Goal: Task Accomplishment & Management: Manage account settings

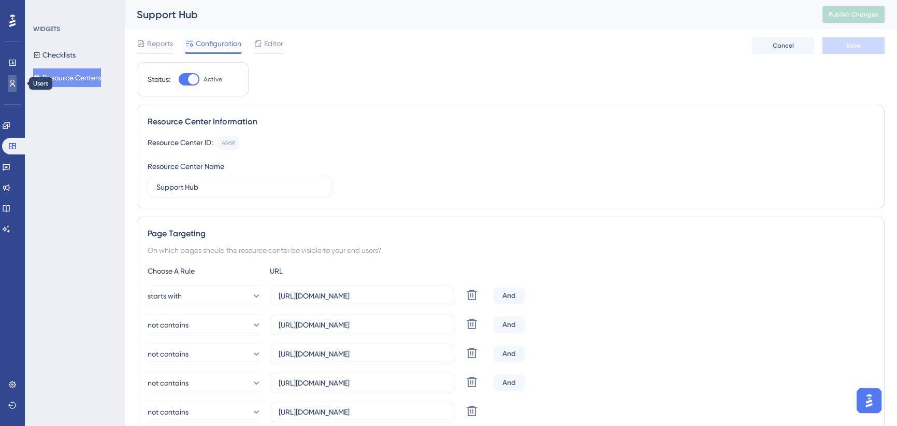
click at [8, 87] on icon at bounding box center [12, 83] width 8 height 8
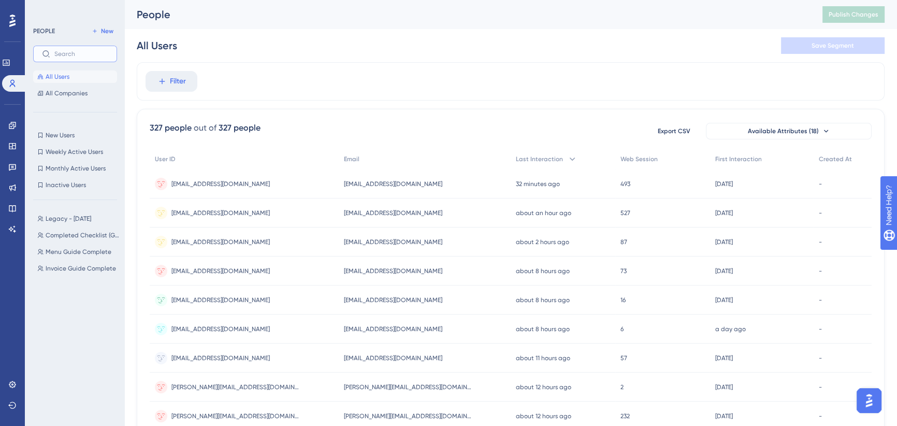
click at [83, 52] on input "text" at bounding box center [81, 53] width 54 height 7
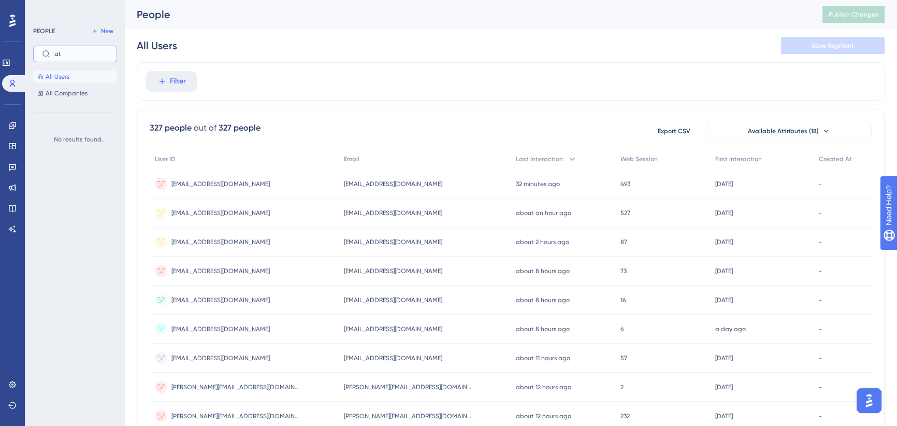
type input "a"
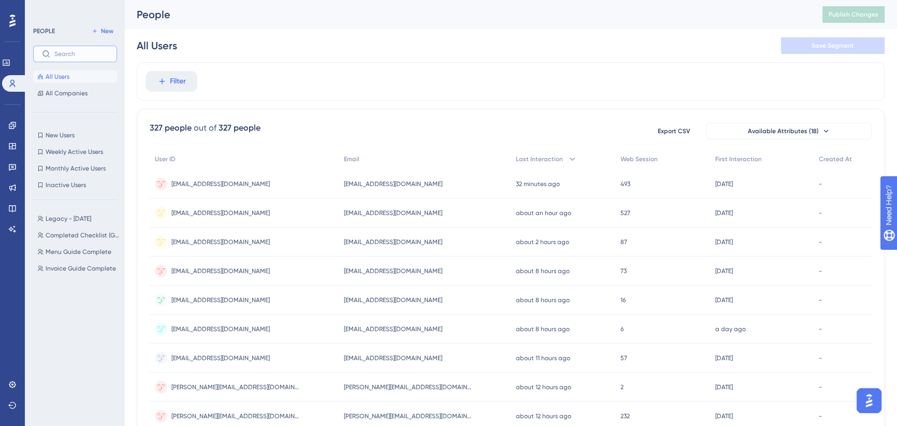
click at [77, 56] on input "text" at bounding box center [81, 53] width 54 height 7
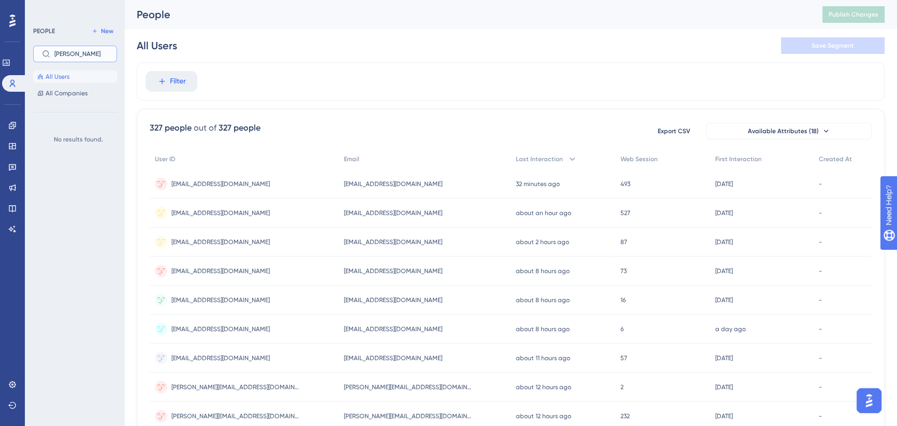
drag, startPoint x: 77, startPoint y: 54, endPoint x: 48, endPoint y: 58, distance: 28.8
click at [48, 58] on label "blake" at bounding box center [75, 54] width 84 height 17
type input "b"
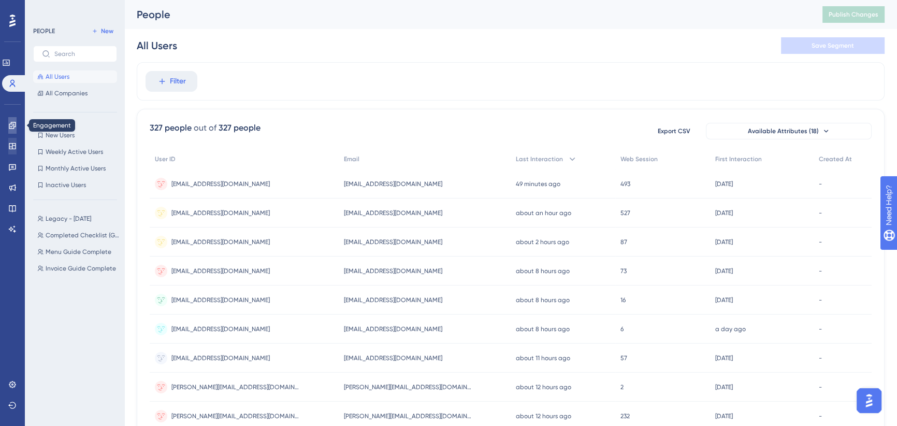
drag, startPoint x: 10, startPoint y: 124, endPoint x: 21, endPoint y: 141, distance: 20.0
click at [10, 124] on icon at bounding box center [12, 125] width 7 height 7
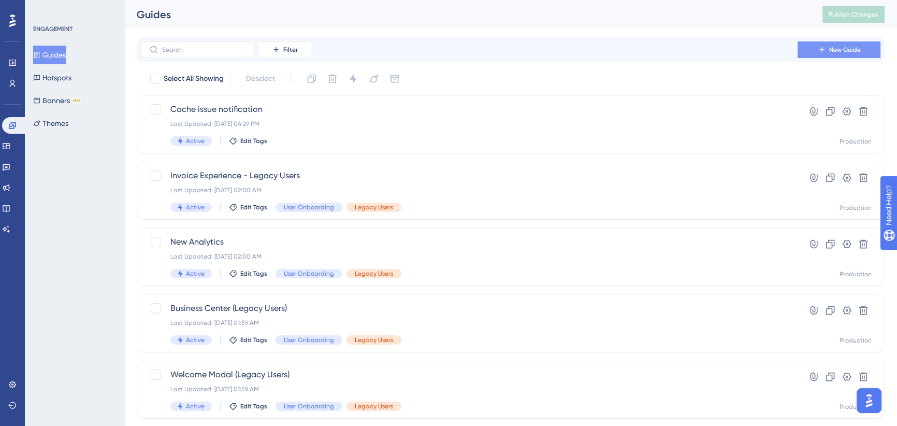
click at [815, 49] on button "New Guide" at bounding box center [839, 49] width 83 height 17
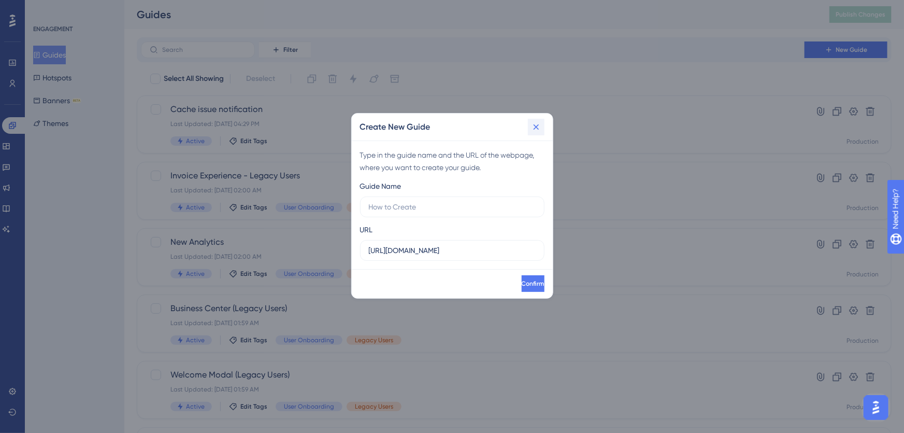
click at [537, 123] on icon at bounding box center [536, 127] width 10 height 10
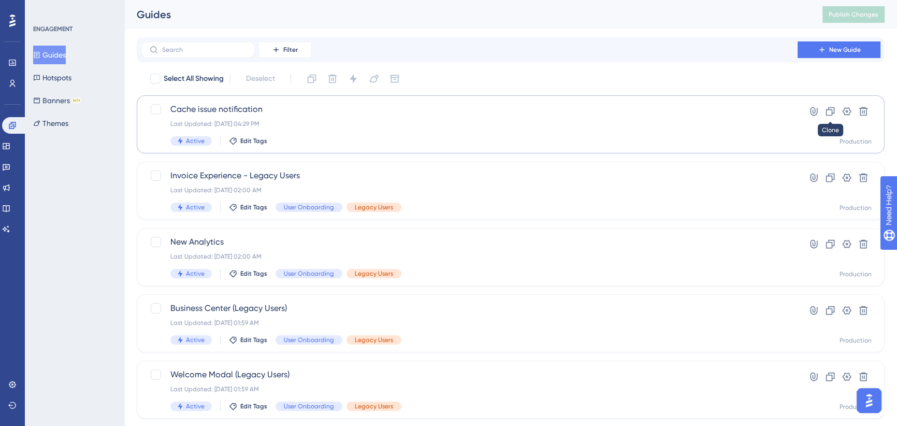
click at [830, 108] on icon at bounding box center [830, 111] width 10 height 10
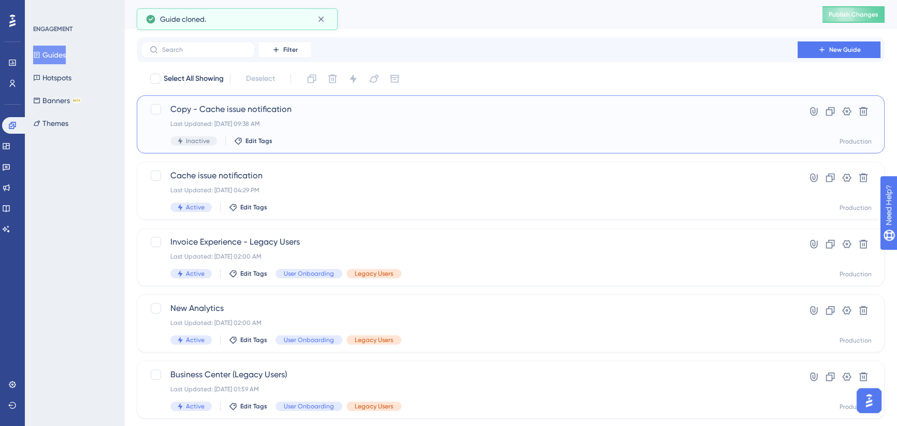
click at [270, 111] on span "Copy - Cache issue notification" at bounding box center [469, 109] width 598 height 12
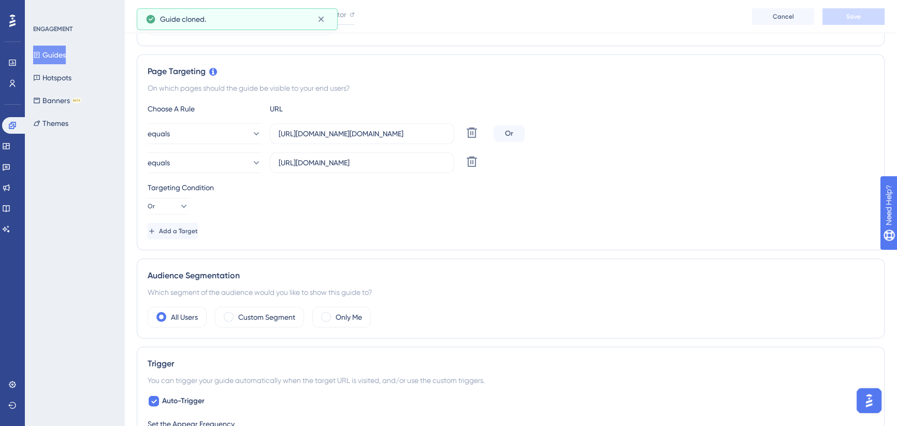
scroll to position [235, 0]
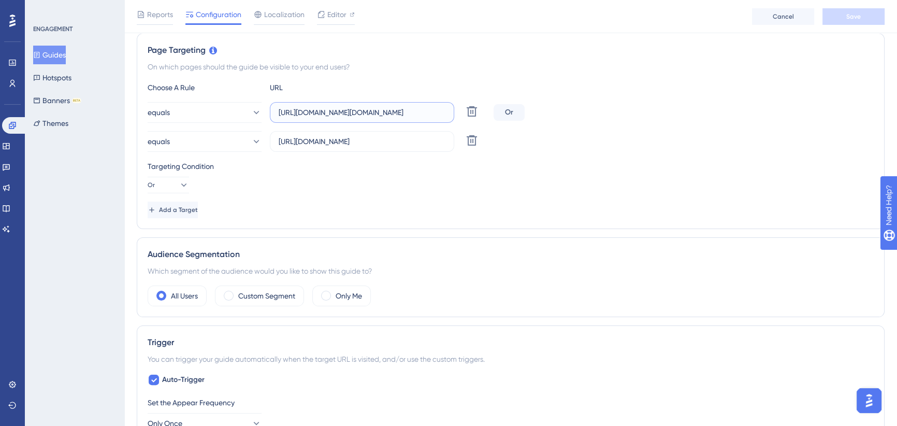
drag, startPoint x: 379, startPoint y: 112, endPoint x: 430, endPoint y: 108, distance: 51.5
click at [489, 116] on div "equals https://sousuat-identity.azurewebsites.net/Identity/Account/Login?Return…" at bounding box center [319, 112] width 342 height 21
click at [387, 115] on input "https://sousuat-identity.azurewebsites.net/Identity/Account/Login?ReturnUrl=%2F…" at bounding box center [362, 112] width 167 height 11
drag, startPoint x: 388, startPoint y: 112, endPoint x: 237, endPoint y: 114, distance: 151.3
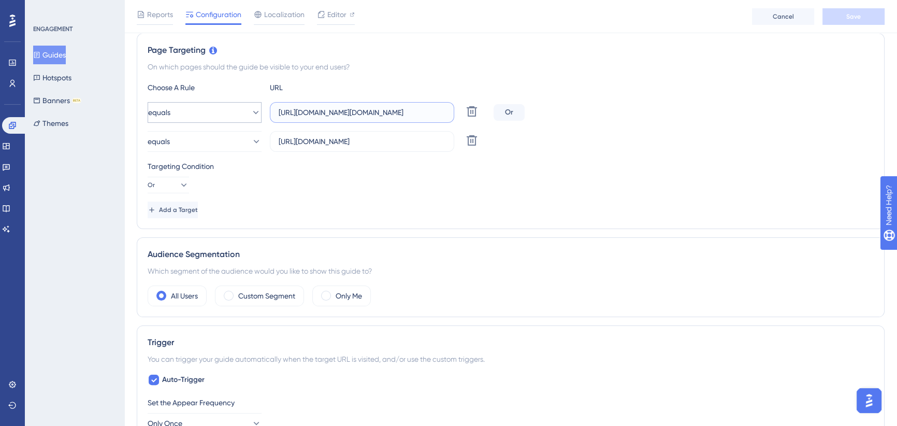
click at [236, 114] on div "equals https://sousuat-identity.azurewebsites.net/Identity/Account/Login?Return…" at bounding box center [319, 112] width 342 height 21
click at [345, 110] on input "https://sousuat-identity.azurewebsites.net/Identity/Account/Login?ReturnUrl=%2F…" at bounding box center [362, 112] width 167 height 11
drag, startPoint x: 351, startPoint y: 112, endPoint x: 214, endPoint y: 111, distance: 136.8
click at [214, 111] on div "equals https://sousuat-identity.azurewebsites.net/Identity/Account/Login?Return…" at bounding box center [319, 112] width 342 height 21
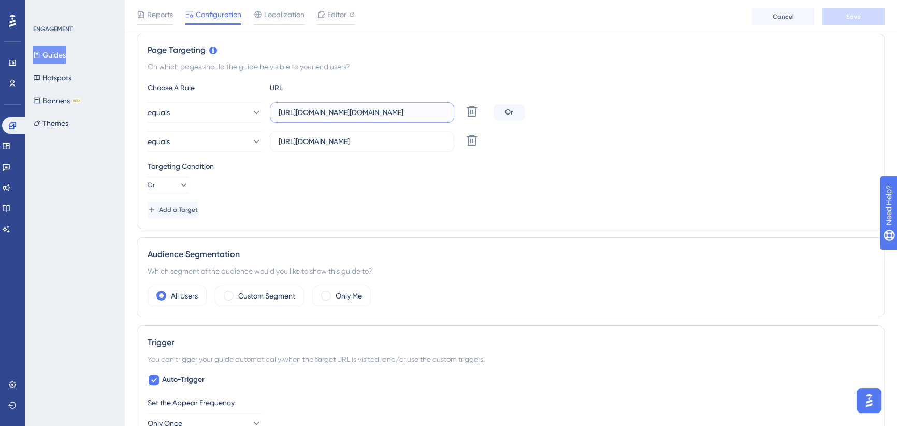
click at [371, 111] on input "https://sousuat-identity.azurewebsites.net/Identity/Account/Login?ReturnUrl=%2F…" at bounding box center [362, 112] width 167 height 11
drag, startPoint x: 424, startPoint y: 112, endPoint x: 579, endPoint y: 114, distance: 154.9
click at [579, 114] on div "equals https://sousuat-identity.azurewebsites.net/Identity/Account/Login?Return…" at bounding box center [511, 112] width 726 height 21
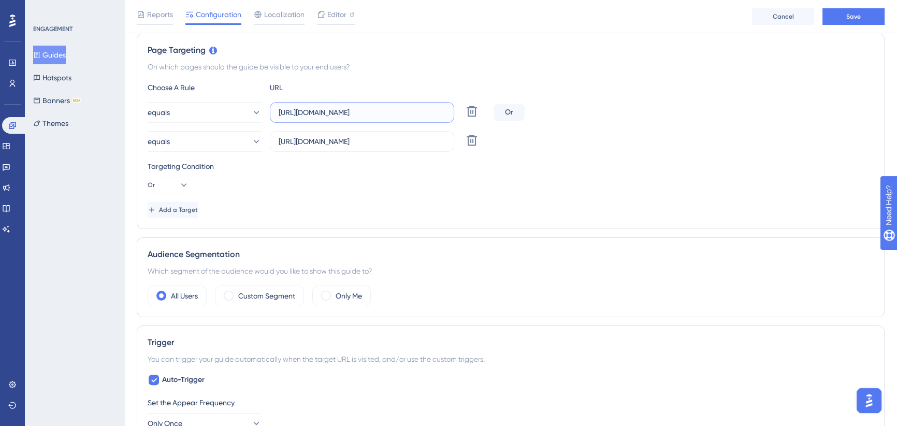
type input "https://sousuat-identity.azurewebsites.net/"
click at [402, 189] on div "Targeting Condition Or" at bounding box center [511, 176] width 726 height 33
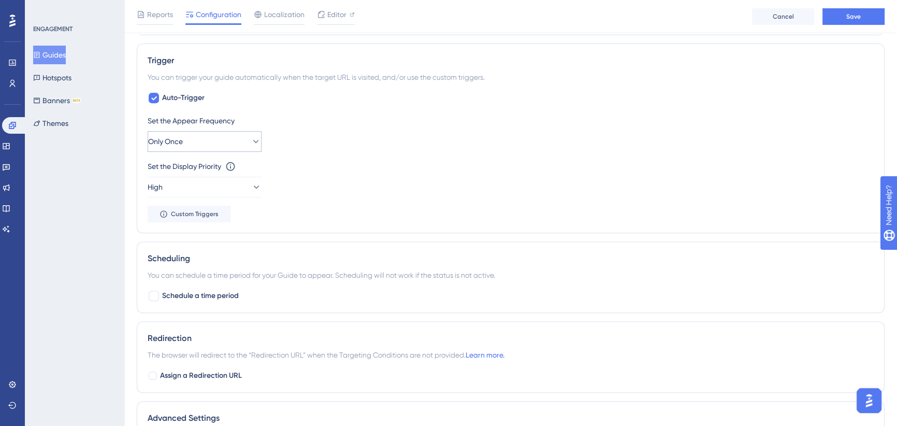
scroll to position [518, 0]
click at [216, 188] on button "High" at bounding box center [205, 186] width 114 height 21
click at [186, 244] on div "Medium Medium" at bounding box center [204, 238] width 101 height 21
click at [314, 173] on div "Set the Display Priority This option will set the display priority between auto…" at bounding box center [511, 177] width 726 height 37
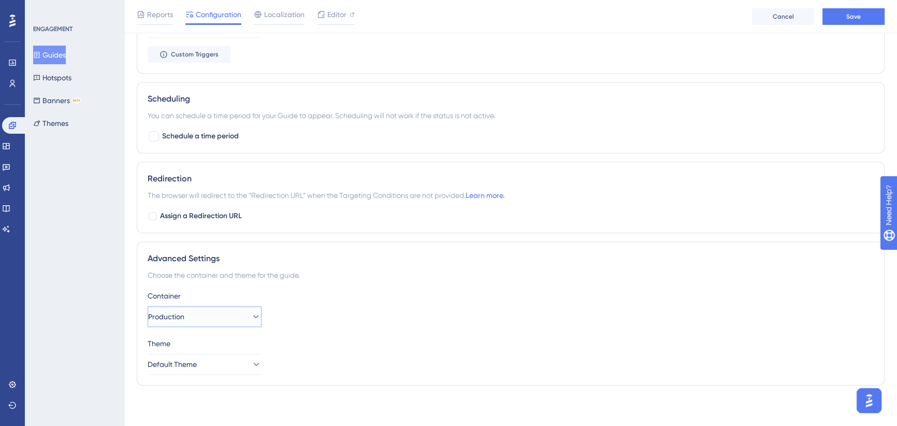
click at [206, 308] on button "Production" at bounding box center [205, 316] width 114 height 21
drag, startPoint x: 187, startPoint y: 363, endPoint x: 250, endPoint y: 318, distance: 76.9
click at [187, 363] on div "UAT UAT" at bounding box center [204, 369] width 101 height 21
click at [336, 293] on div "Container" at bounding box center [511, 296] width 726 height 12
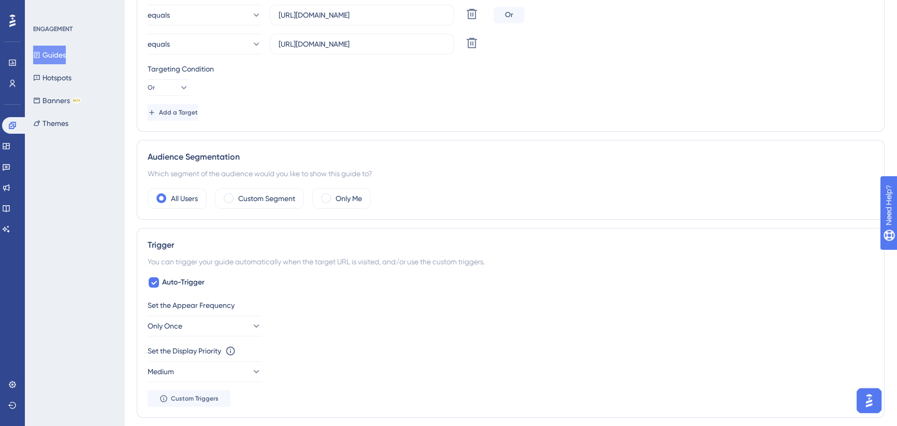
scroll to position [0, 0]
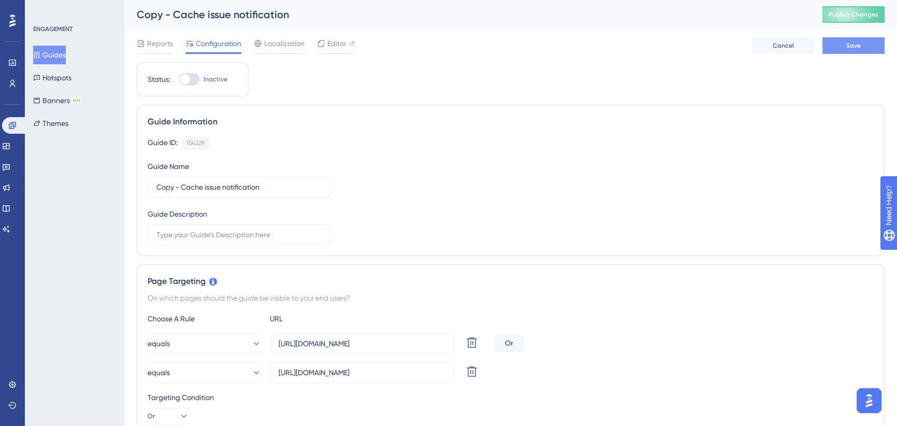
click at [840, 41] on button "Save" at bounding box center [854, 45] width 62 height 17
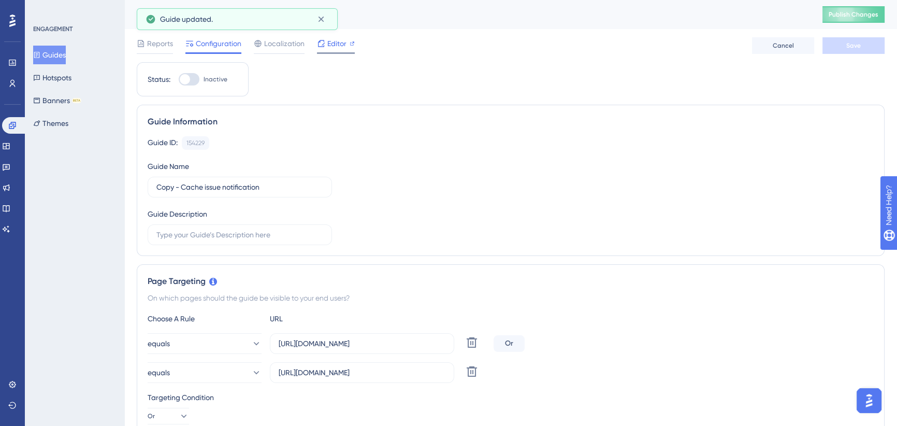
click at [332, 45] on span "Editor" at bounding box center [336, 43] width 19 height 12
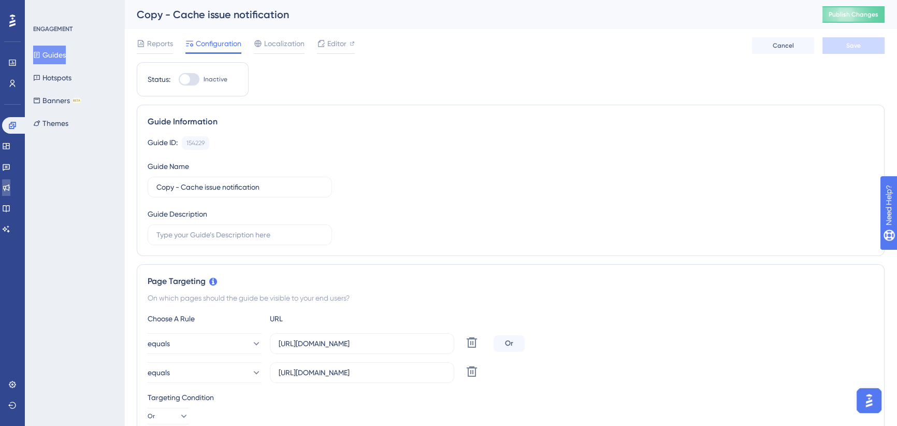
click at [10, 186] on icon at bounding box center [6, 187] width 8 height 8
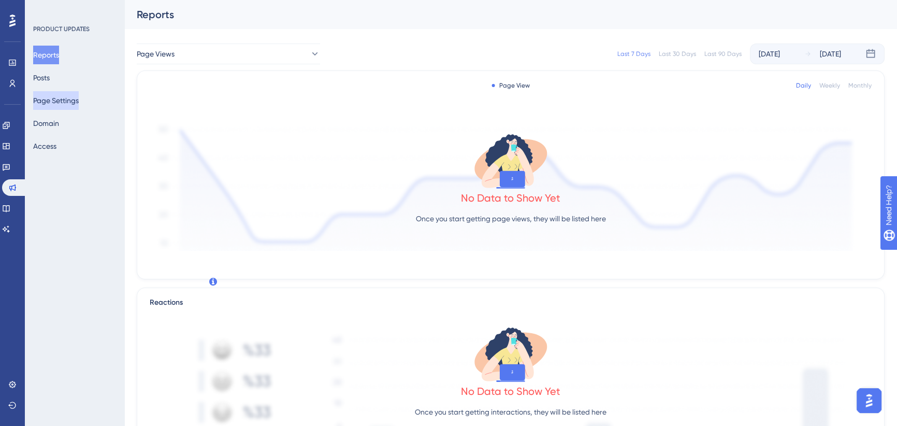
click at [60, 98] on button "Page Settings" at bounding box center [56, 100] width 46 height 19
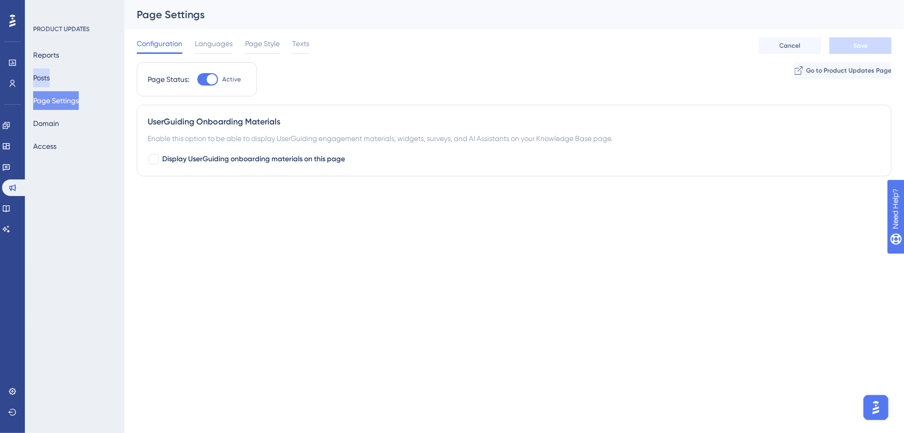
click at [50, 78] on button "Posts" at bounding box center [41, 77] width 17 height 19
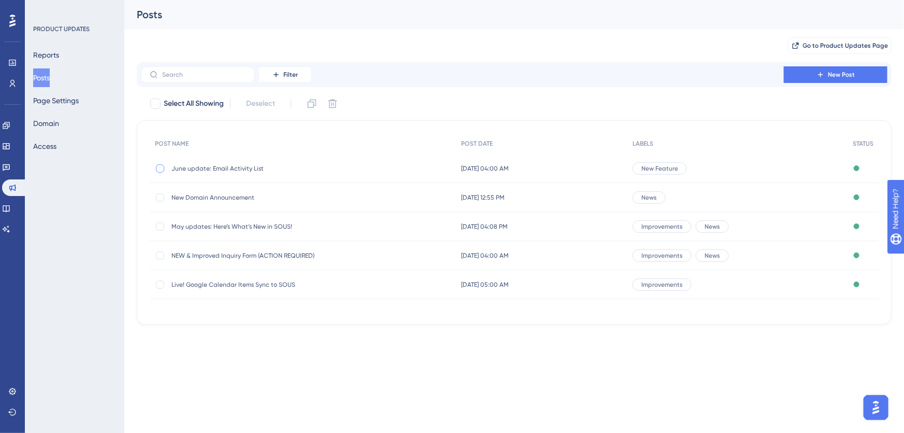
click at [159, 166] on div at bounding box center [160, 168] width 8 height 8
checkbox input "true"
click at [187, 167] on span "June update: Email Activity List" at bounding box center [254, 168] width 166 height 8
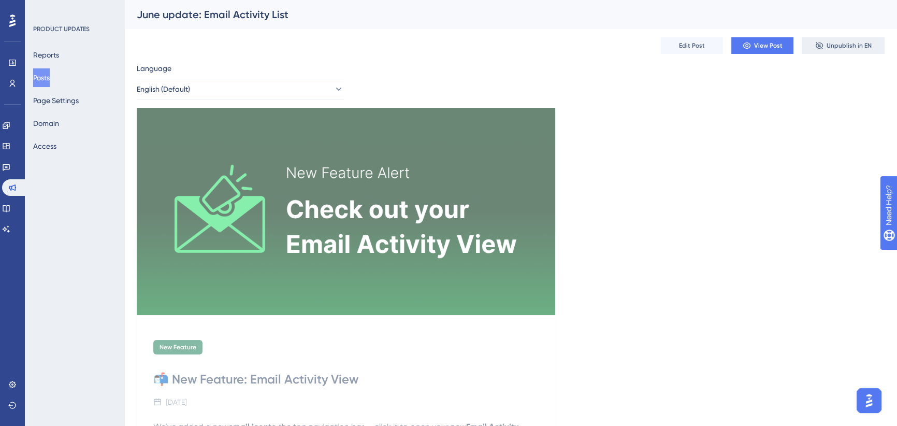
click at [837, 46] on span "Unpublish in EN" at bounding box center [849, 45] width 45 height 8
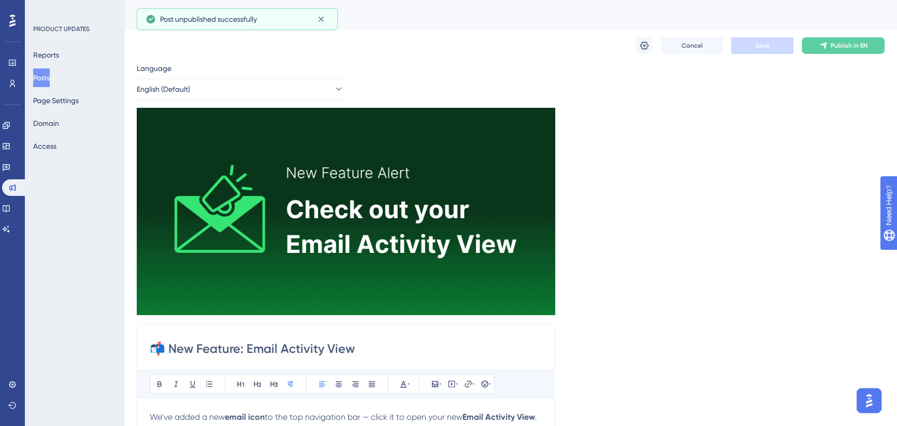
click at [41, 77] on button "Posts" at bounding box center [41, 77] width 17 height 19
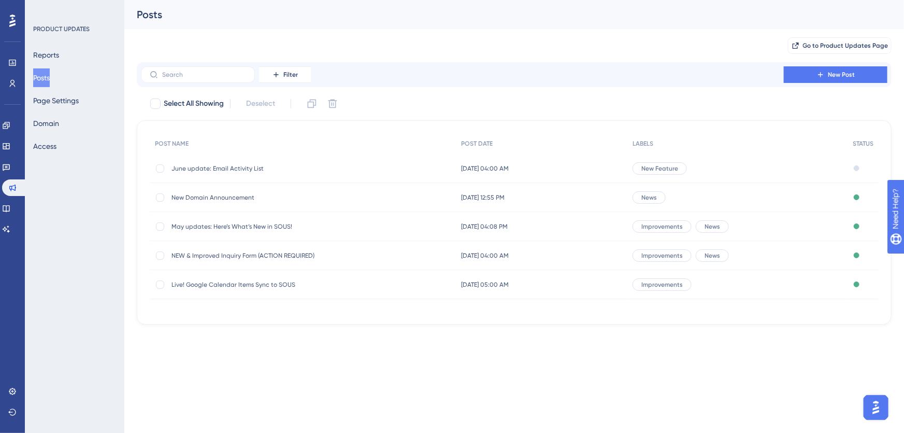
click at [202, 198] on span "New Domain Announcement" at bounding box center [254, 197] width 166 height 8
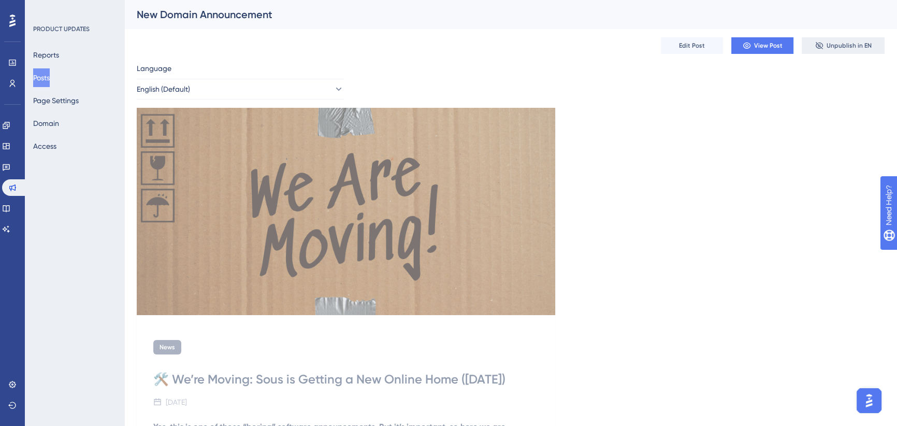
click at [845, 47] on span "Unpublish in EN" at bounding box center [849, 45] width 45 height 8
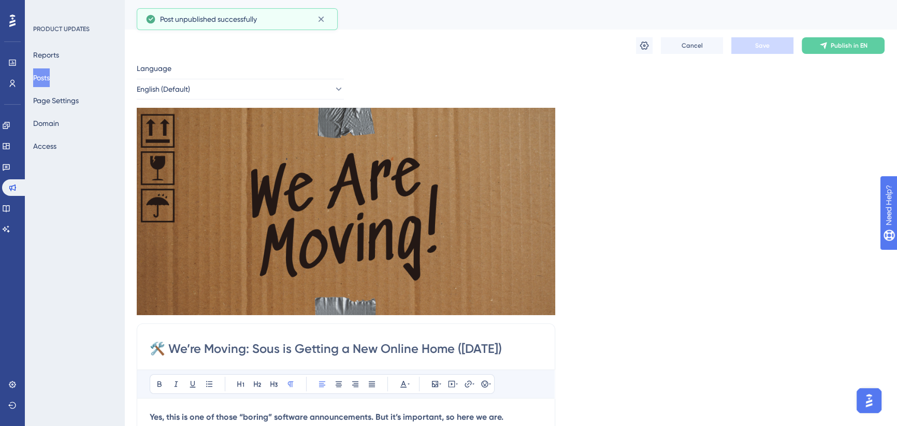
click at [50, 75] on button "Posts" at bounding box center [41, 77] width 17 height 19
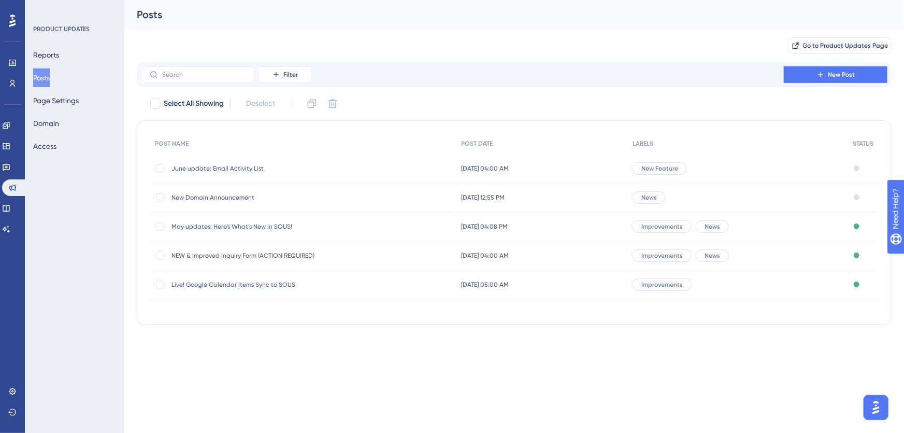
click at [197, 224] on span "May updates: Here’s What’s New in SOUS!" at bounding box center [254, 226] width 166 height 8
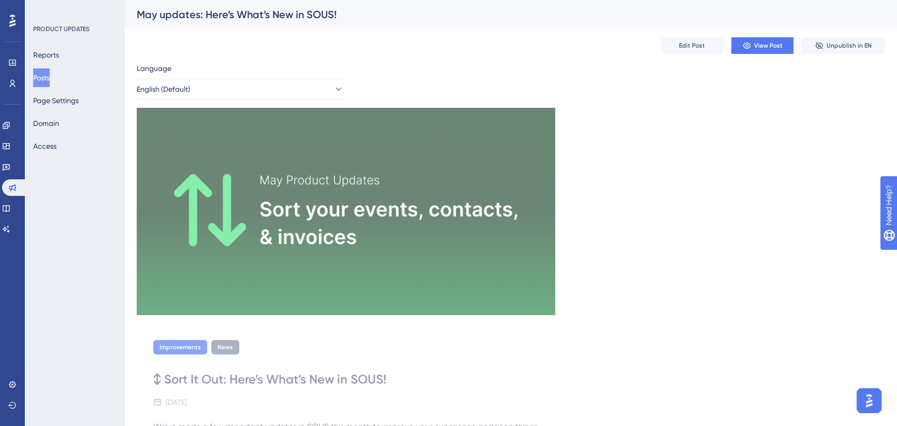
click at [49, 73] on button "Posts" at bounding box center [41, 77] width 17 height 19
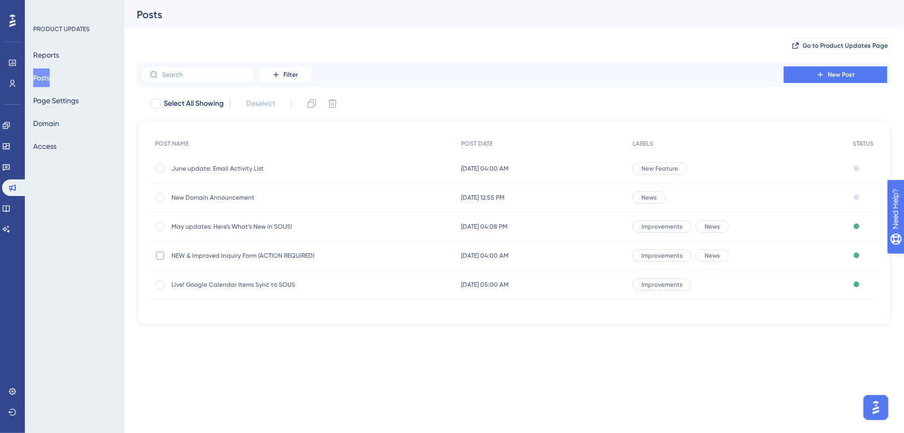
click at [159, 253] on div at bounding box center [160, 255] width 8 height 8
drag, startPoint x: 158, startPoint y: 283, endPoint x: 158, endPoint y: 297, distance: 14.0
click at [158, 305] on div "POST NAME POST DATE LABELS STATUS June update: Email Activity List June update:…" at bounding box center [514, 222] width 729 height 178
click at [158, 253] on icon at bounding box center [160, 255] width 4 height 8
checkbox input "false"
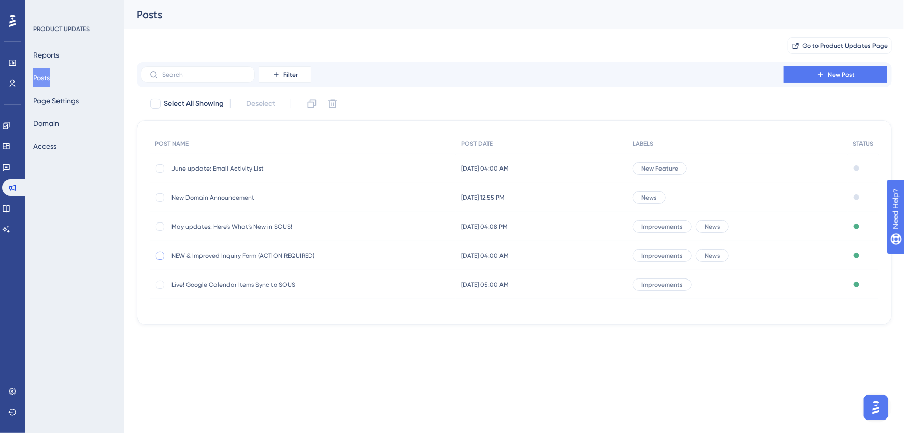
click at [238, 231] on div "May updates: Here’s What’s New in SOUS! May updates: Here’s What’s New in SOUS!" at bounding box center [254, 226] width 166 height 29
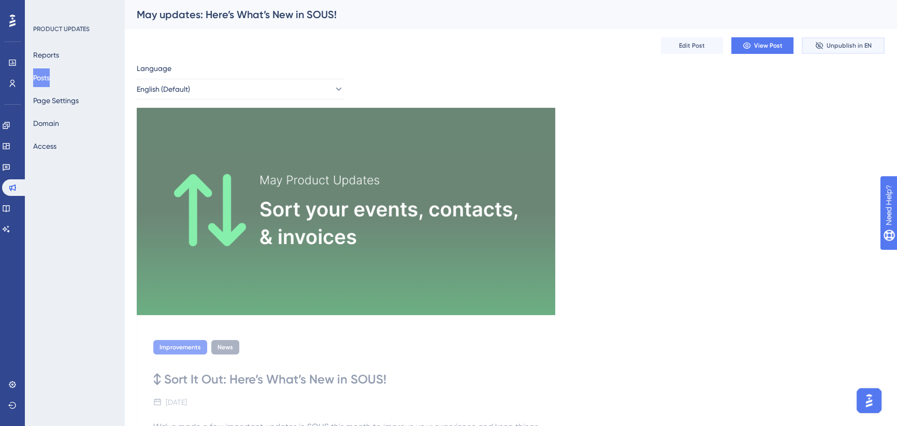
click at [840, 44] on span "Unpublish in EN" at bounding box center [849, 45] width 45 height 8
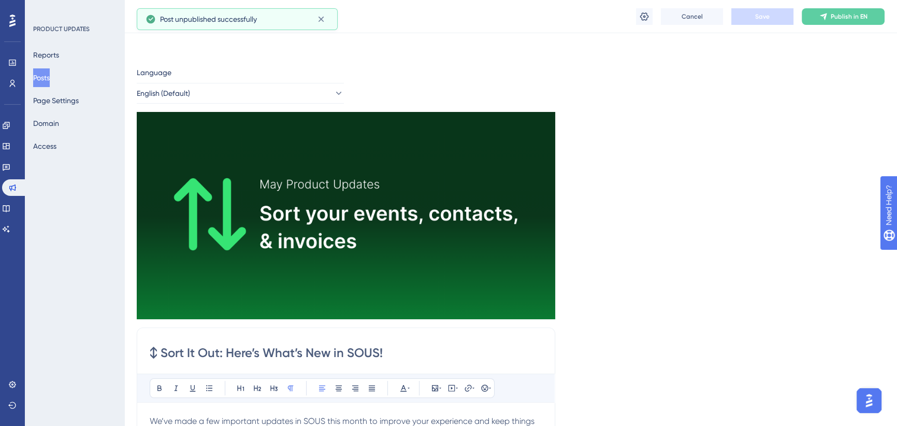
scroll to position [189, 0]
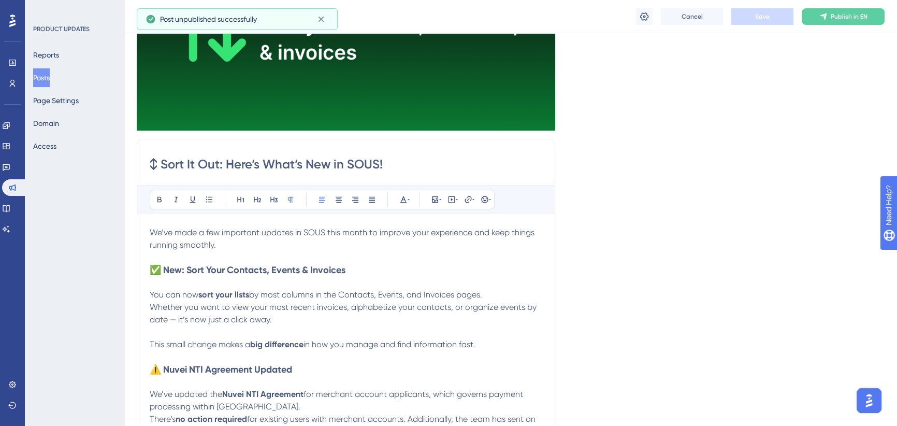
click at [44, 76] on button "Posts" at bounding box center [41, 77] width 17 height 19
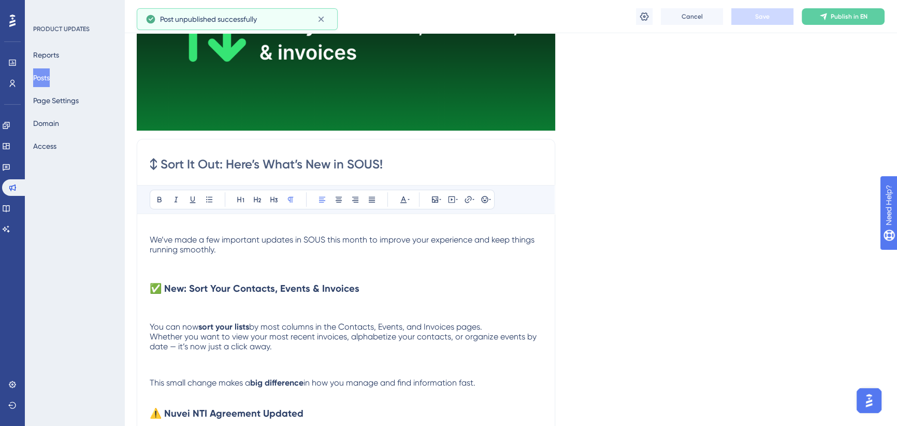
click at [46, 75] on button "Posts" at bounding box center [41, 77] width 17 height 19
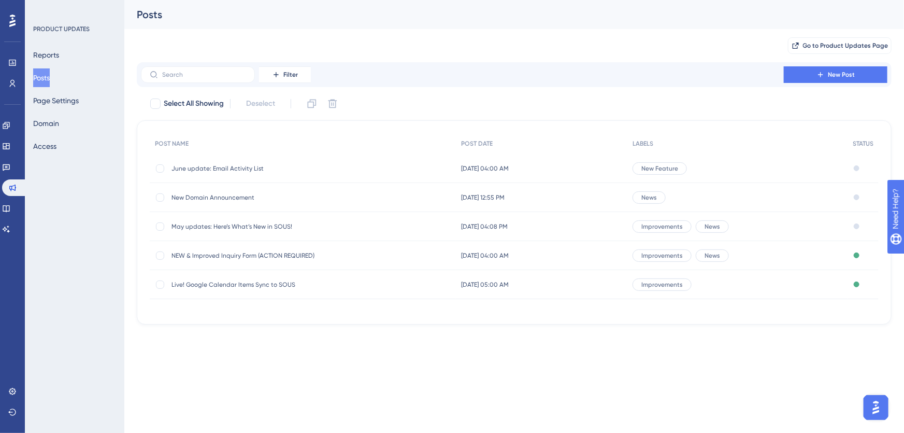
click at [206, 251] on span "NEW & Improved Inquiry Form (ACTION REQUIRED)" at bounding box center [254, 255] width 166 height 8
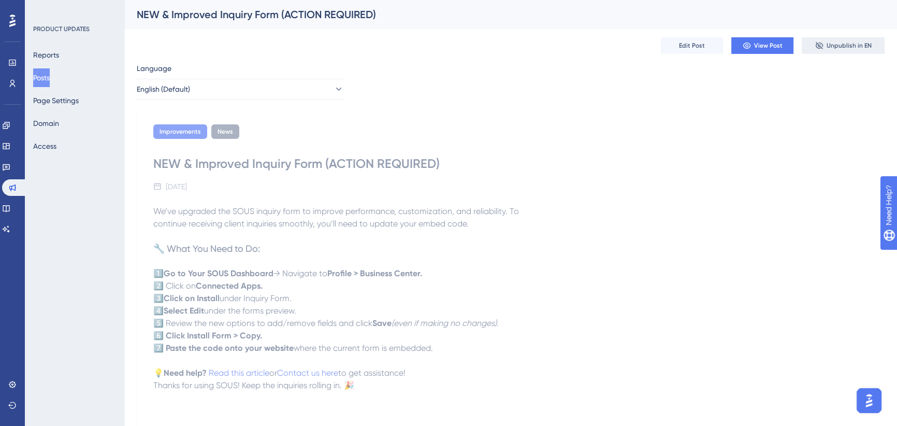
click at [839, 45] on span "Unpublish in EN" at bounding box center [849, 45] width 45 height 8
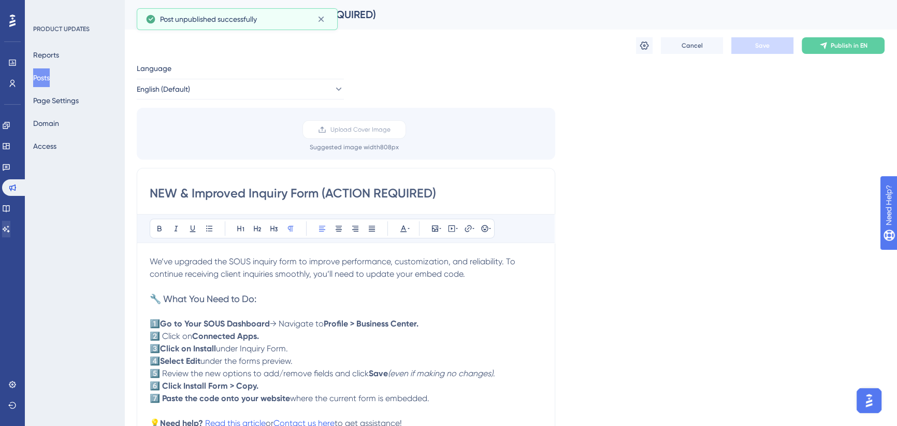
scroll to position [7, 0]
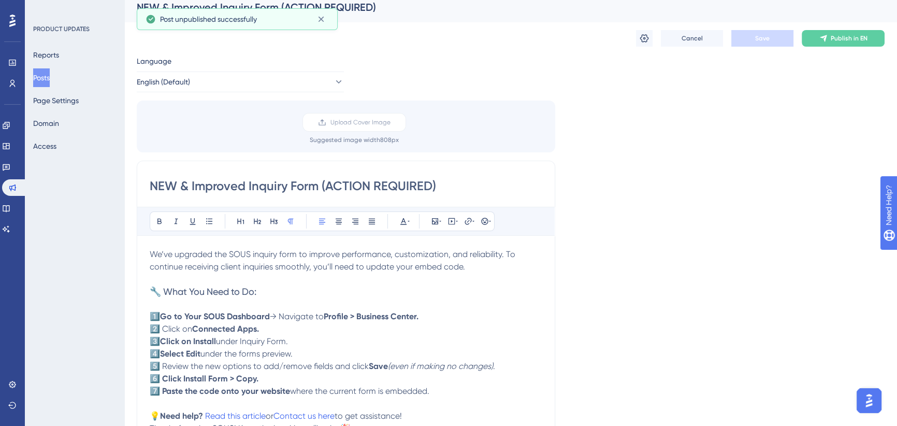
click at [39, 83] on button "Posts" at bounding box center [41, 77] width 17 height 19
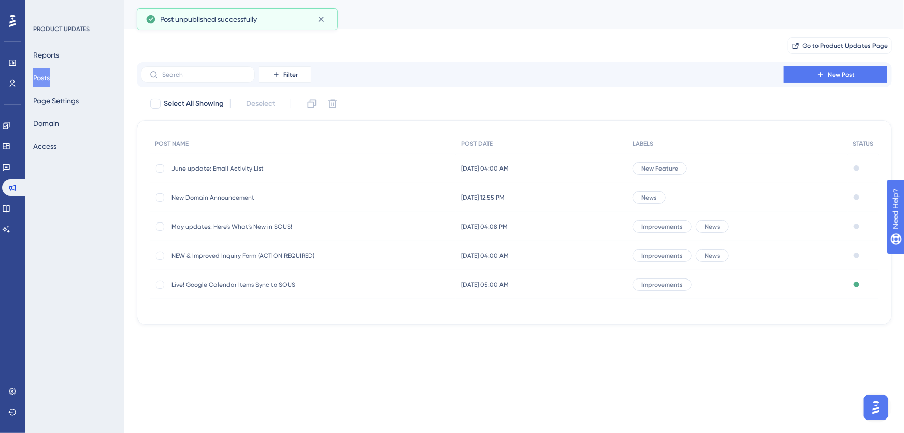
click at [228, 282] on span "Live! Google Calendar Items Sync to SOUS" at bounding box center [254, 284] width 166 height 8
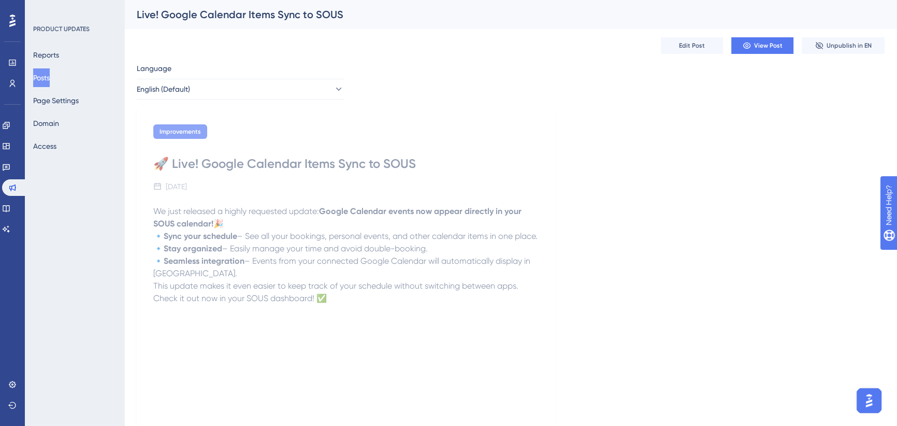
click at [50, 77] on button "Posts" at bounding box center [41, 77] width 17 height 19
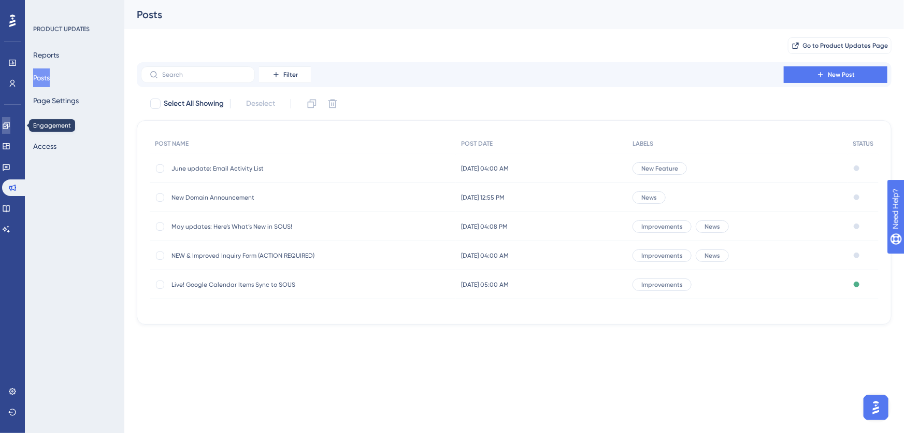
click at [10, 126] on icon at bounding box center [6, 125] width 8 height 8
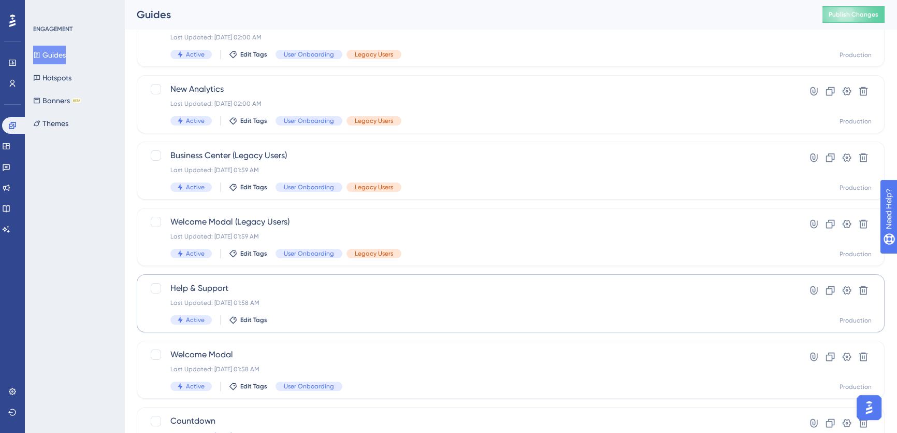
scroll to position [282, 0]
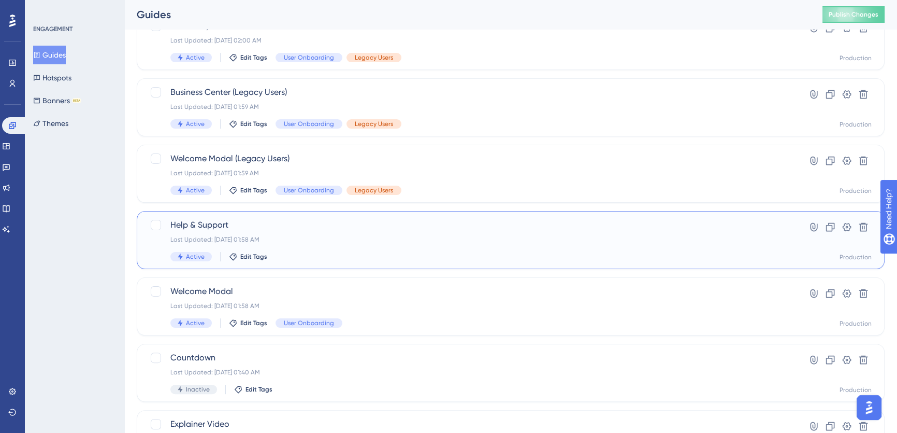
click at [341, 229] on span "Help & Support" at bounding box center [469, 225] width 598 height 12
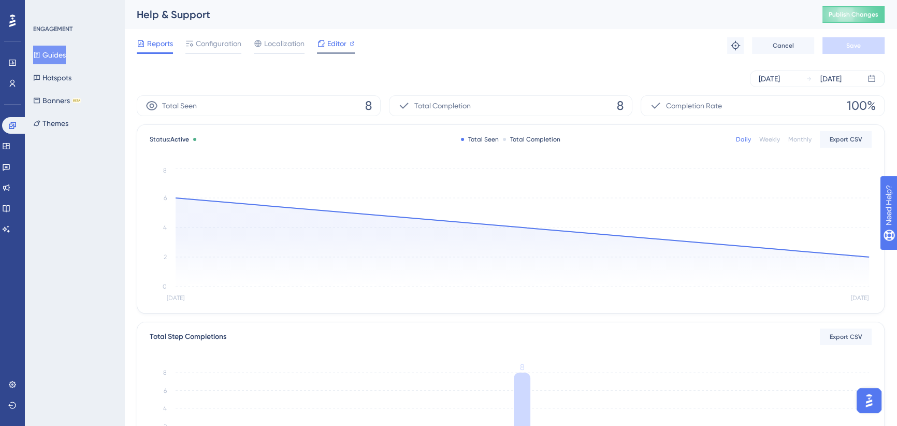
click at [340, 39] on span "Editor" at bounding box center [336, 43] width 19 height 12
click at [860, 17] on span "Publish Changes" at bounding box center [854, 14] width 50 height 8
click at [55, 53] on button "Guides" at bounding box center [49, 55] width 33 height 19
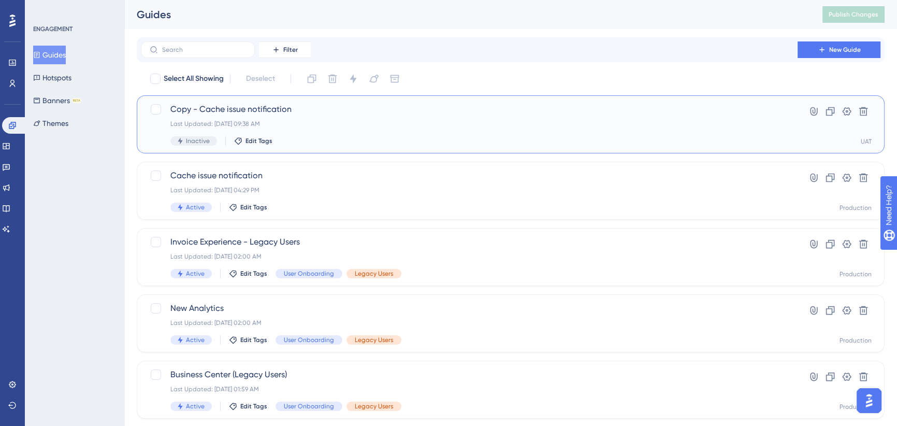
click at [342, 111] on span "Copy - Cache issue notification" at bounding box center [469, 109] width 598 height 12
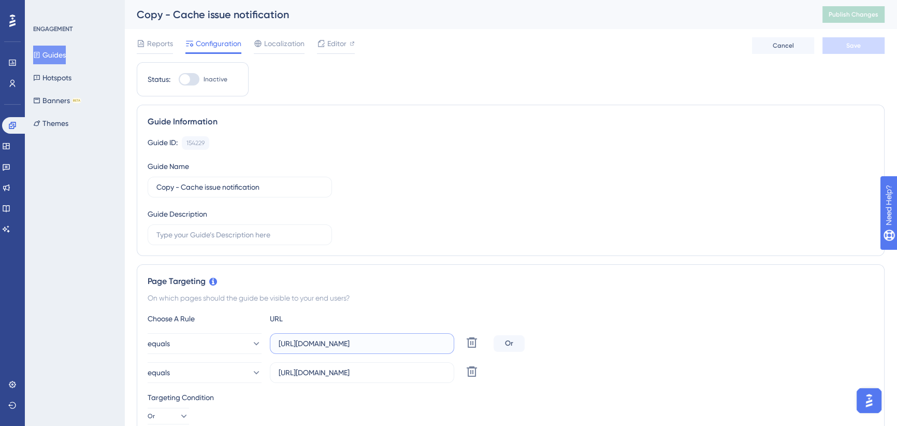
click at [386, 340] on input "https://sousuat-identity.azurewebsites.net/" at bounding box center [362, 343] width 167 height 11
click at [333, 40] on span "Editor" at bounding box center [336, 43] width 19 height 12
click at [334, 338] on input "https://sousuat-identity.azurewebsites.net/" at bounding box center [362, 343] width 167 height 11
click at [332, 338] on input "https://sousuat-identity.azurewebsites.net/" at bounding box center [362, 343] width 167 height 11
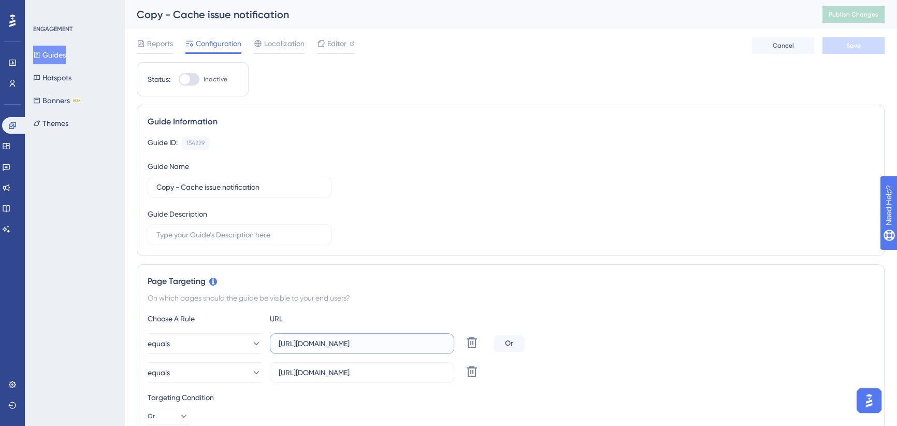
click at [332, 338] on input "https://sousuat-identity.azurewebsites.net/" at bounding box center [362, 343] width 167 height 11
click at [332, 345] on input "https://sousuat-identity.azurewebsites.net/" at bounding box center [362, 343] width 167 height 11
click at [331, 346] on input "https://sousuat-identity.azurewebsites.net/" at bounding box center [362, 343] width 167 height 11
paste input "icy-desert-045d76c0f.1.azurestaticapp"
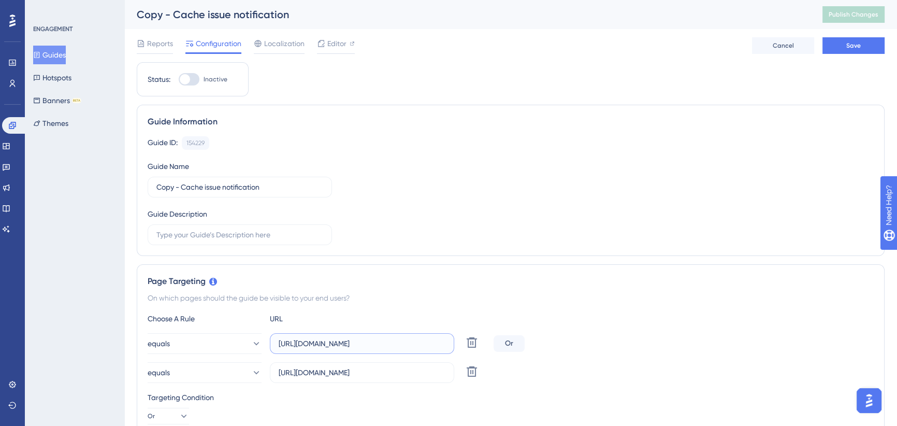
scroll to position [0, 8]
type input "https://icy-desert-045d76c0f.1.azurestaticapps.net/"
click at [845, 47] on button "Save" at bounding box center [854, 45] width 62 height 17
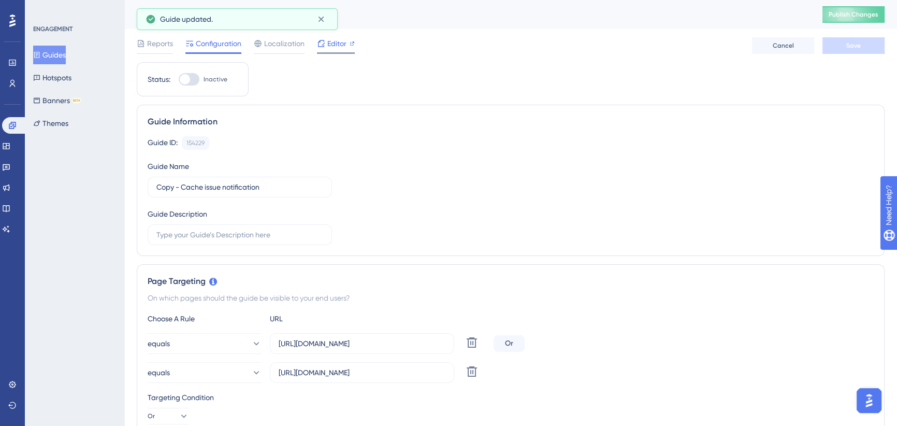
click at [337, 43] on span "Editor" at bounding box center [336, 43] width 19 height 12
click at [55, 59] on button "Guides" at bounding box center [49, 55] width 33 height 19
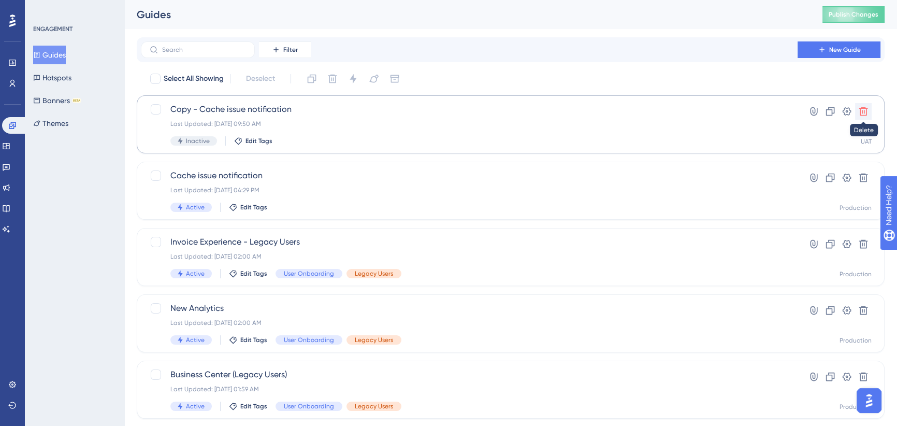
click at [860, 111] on icon at bounding box center [864, 111] width 9 height 9
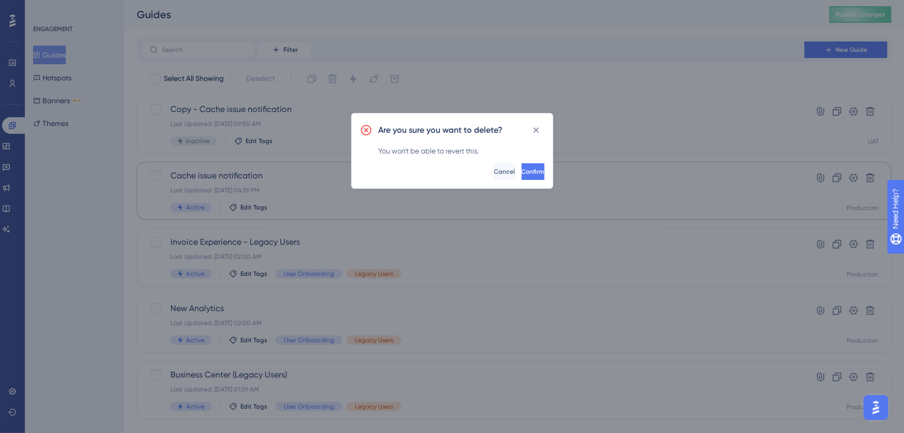
click at [527, 172] on button "Confirm" at bounding box center [533, 171] width 23 height 17
